Goal: Transaction & Acquisition: Purchase product/service

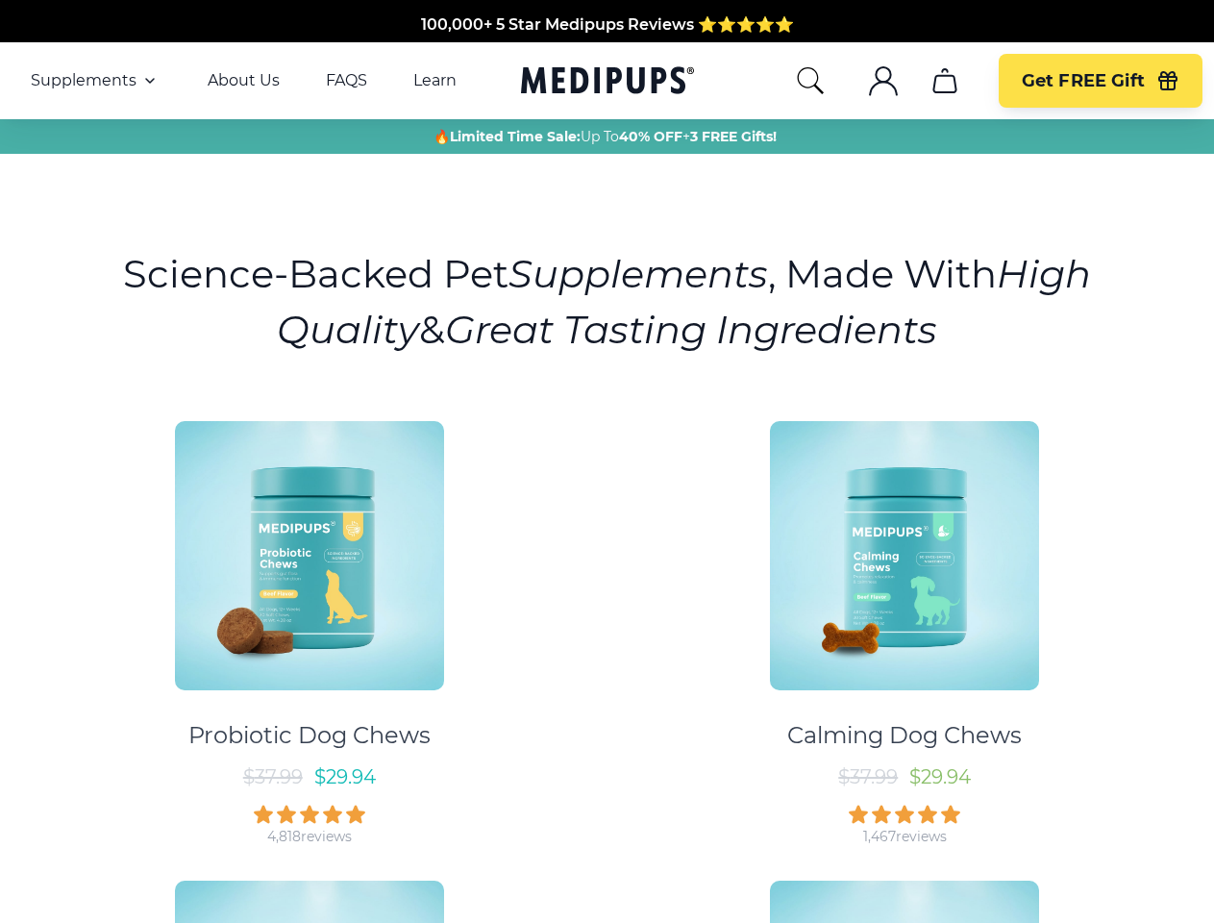
click at [607, 461] on div "Probiotic Dog Chews $ 37.99 $ 29.94 4,818 reviews Calming Dog Chews $ 37.99 $ 2…" at bounding box center [607, 855] width 1191 height 902
click at [95, 81] on span "Supplements" at bounding box center [84, 80] width 106 height 19
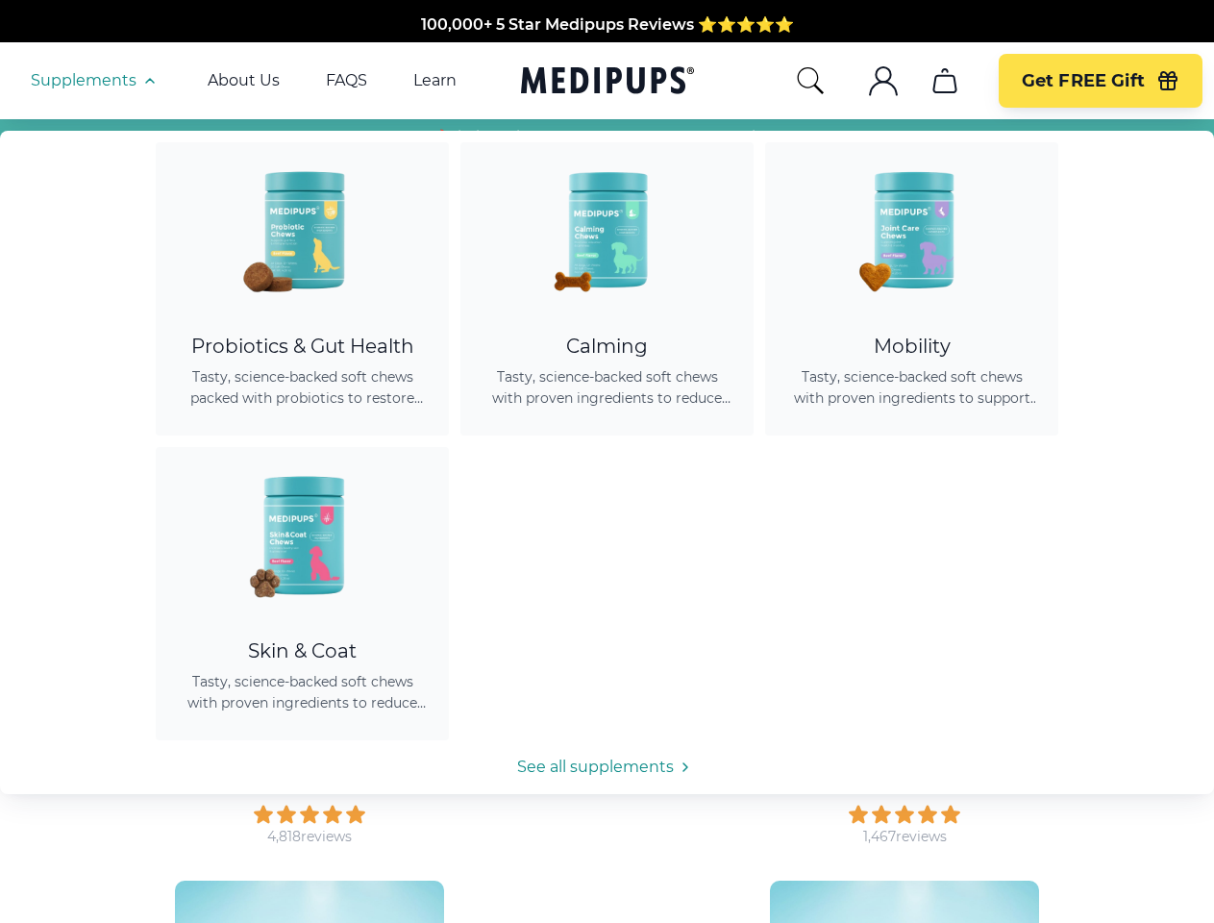
click at [148, 81] on icon "button" at bounding box center [149, 80] width 23 height 23
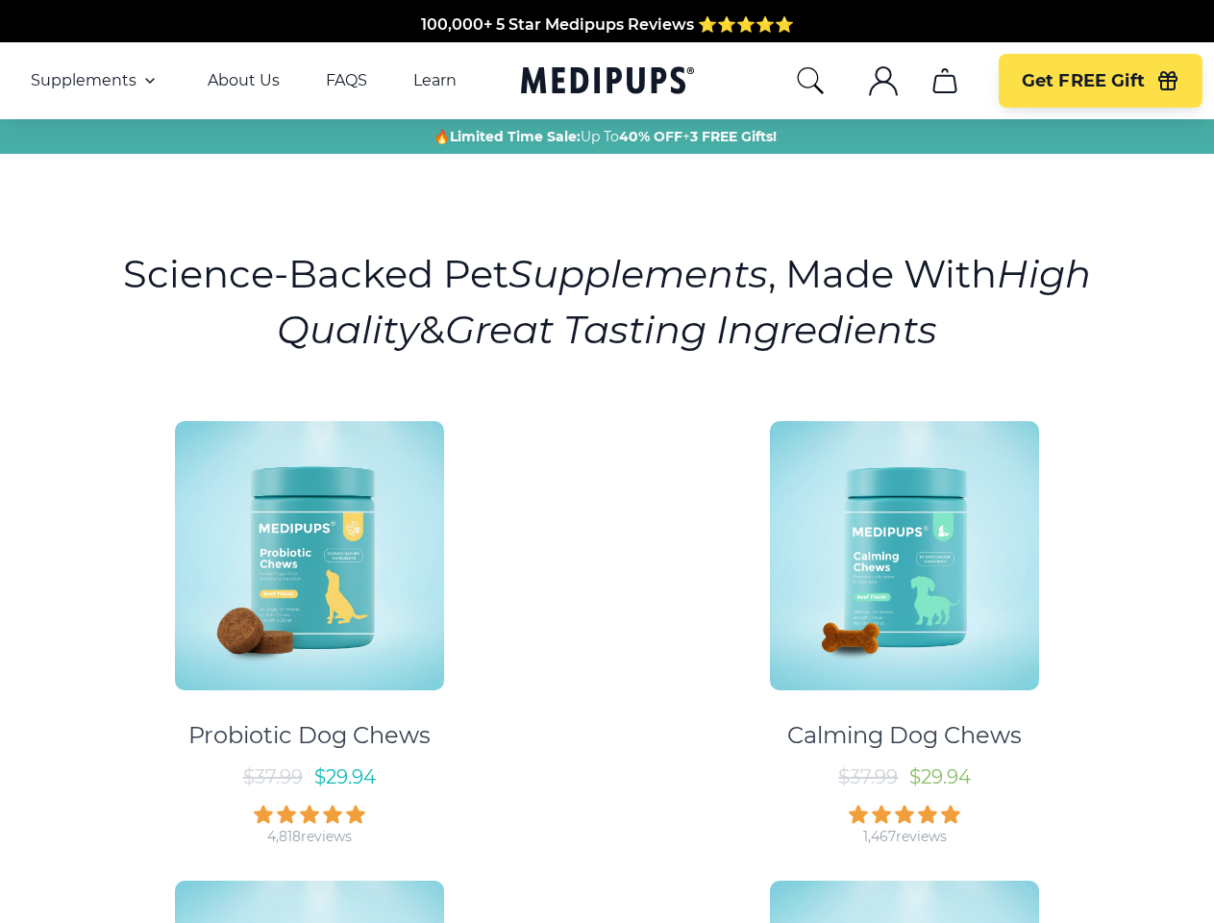
click at [809, 81] on icon "search" at bounding box center [810, 80] width 31 height 31
click at [883, 81] on icon ".cls-1{fill:none;stroke:currentColor;stroke-miterlimit:10;stroke-width:1.5px;}" at bounding box center [883, 80] width 31 height 31
click at [944, 81] on icon "cart" at bounding box center [945, 80] width 31 height 31
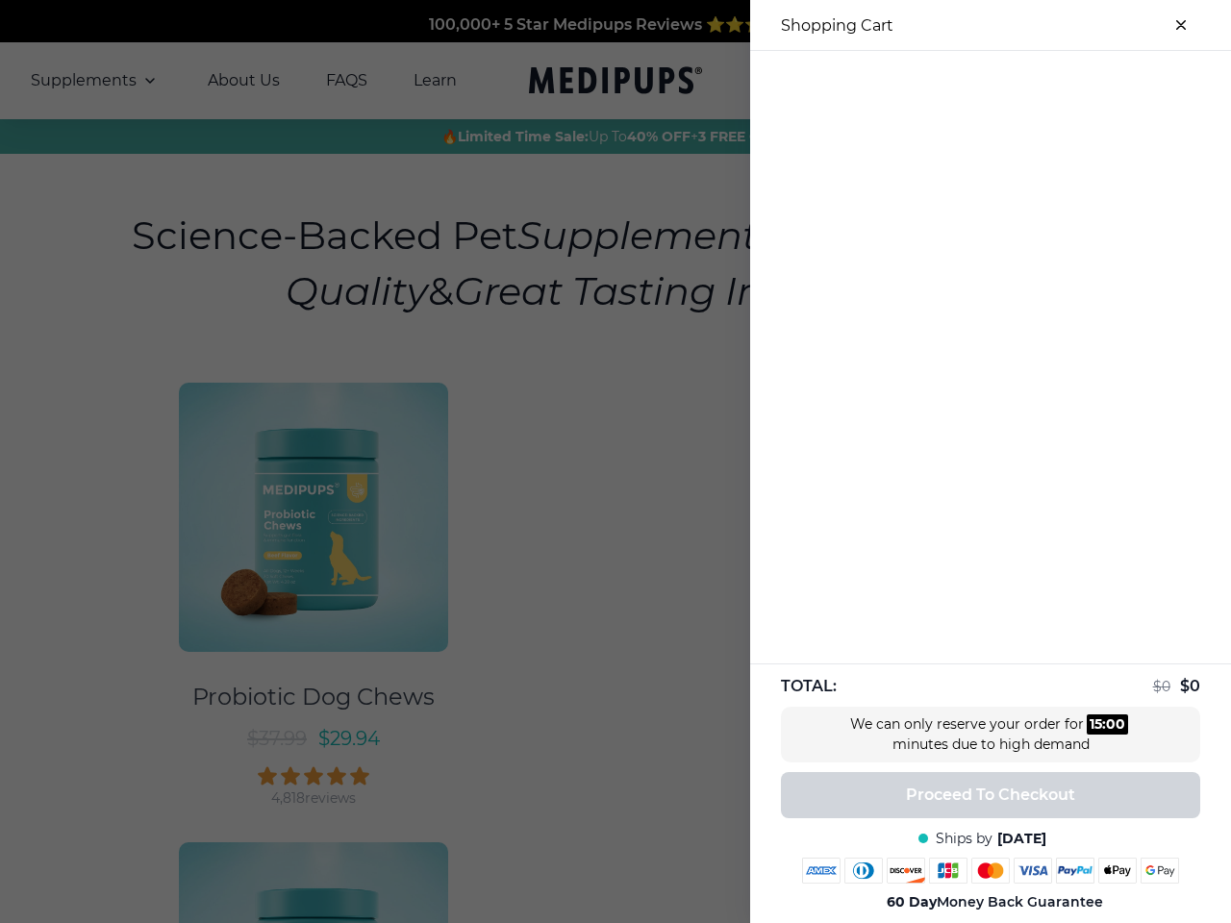
click at [944, 81] on div at bounding box center [990, 67] width 481 height 32
click at [1100, 81] on div at bounding box center [990, 67] width 481 height 32
